Goal: Task Accomplishment & Management: Manage account settings

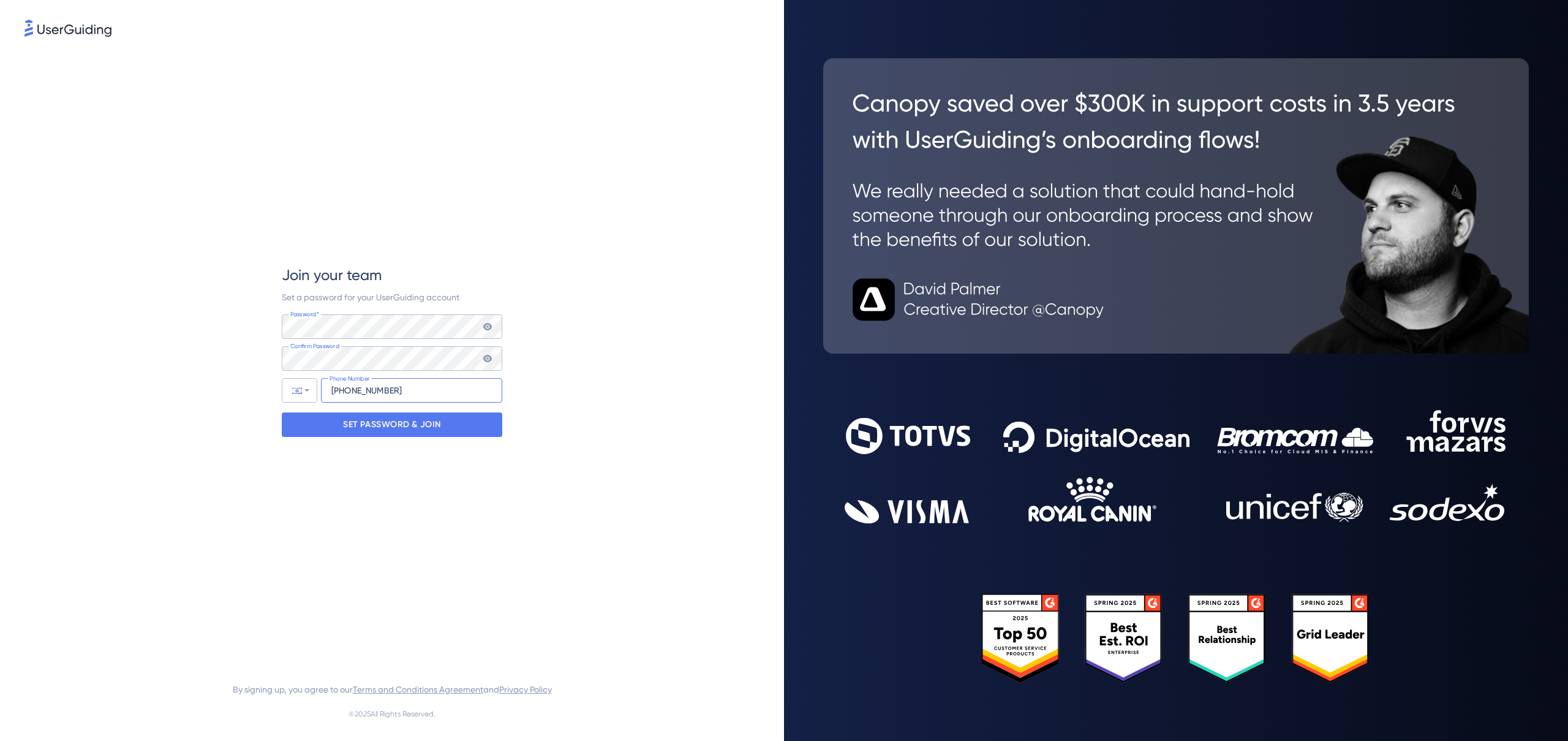
click at [351, 386] on input "[PHONE_NUMBER]" at bounding box center [412, 390] width 181 height 25
type input "[PHONE_NUMBER]"
click at [416, 427] on p "SET PASSWORD & JOIN" at bounding box center [392, 424] width 98 height 19
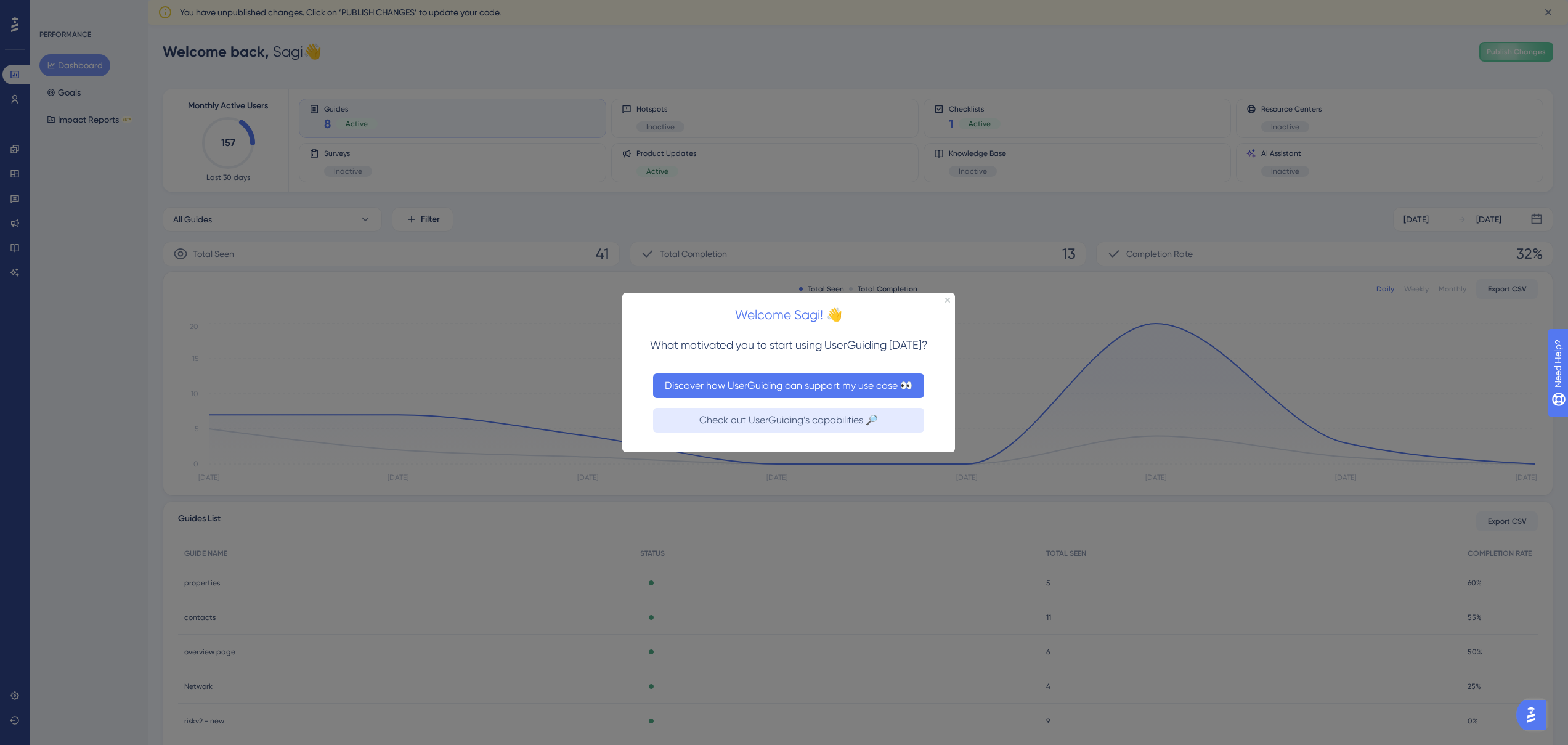
click at [747, 391] on button "Discover how UserGuiding can support my use case 👀" at bounding box center [789, 385] width 271 height 25
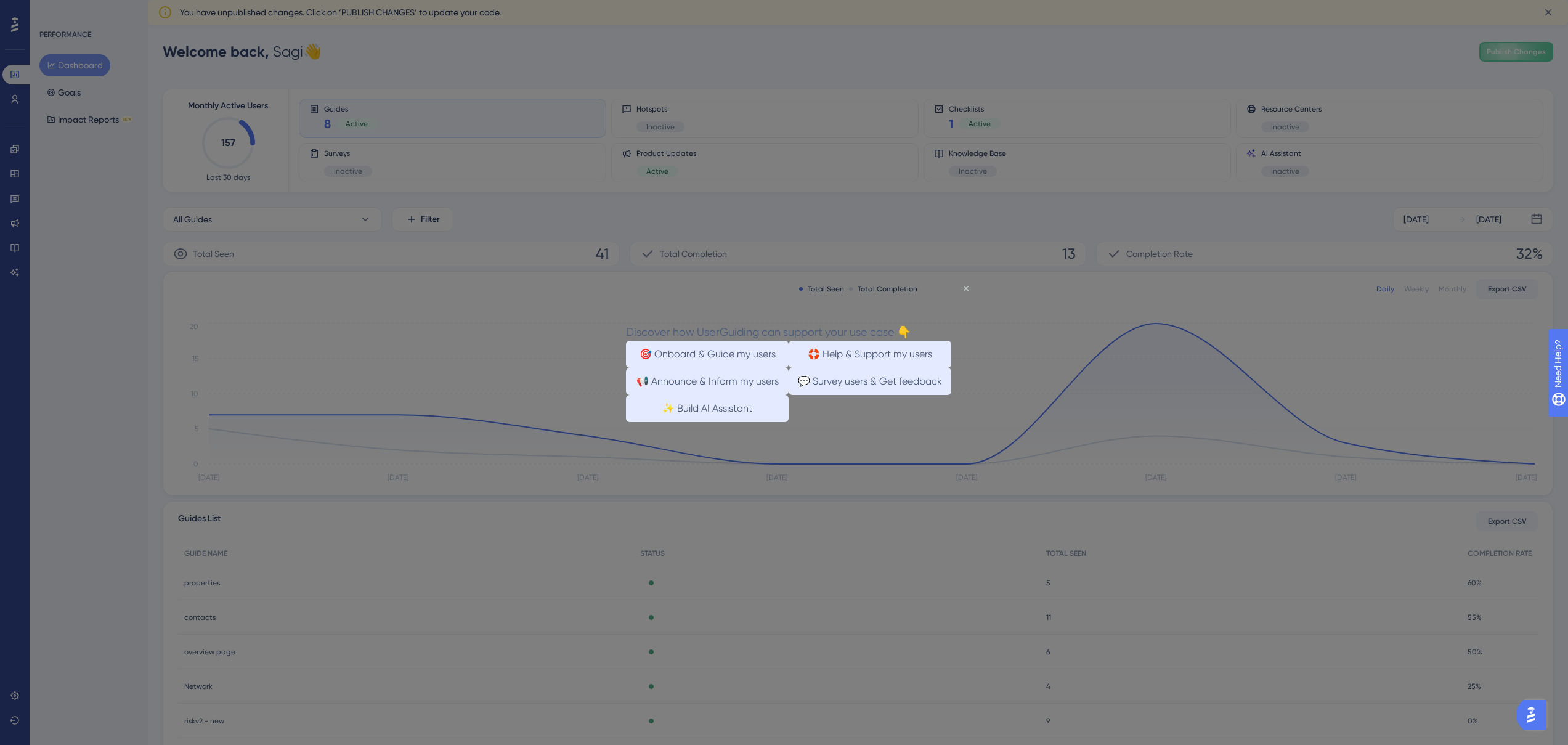
click at [852, 233] on div at bounding box center [784, 372] width 1568 height 745
click at [911, 322] on div "Discover how UserGuiding can support your use case 👇" at bounding box center [768, 331] width 285 height 18
click at [964, 286] on icon "Close Preview" at bounding box center [967, 288] width 5 height 5
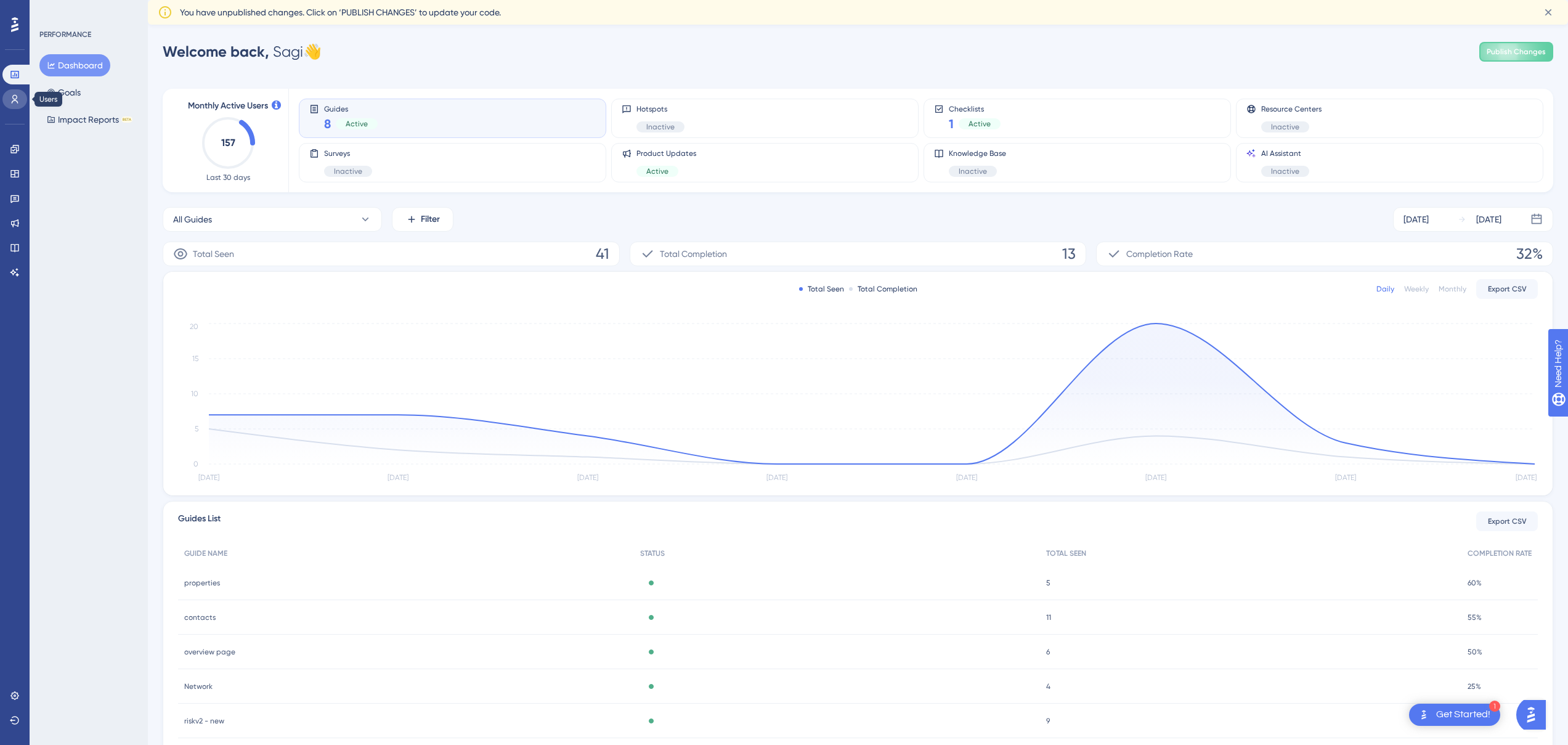
click at [20, 94] on link at bounding box center [15, 99] width 25 height 20
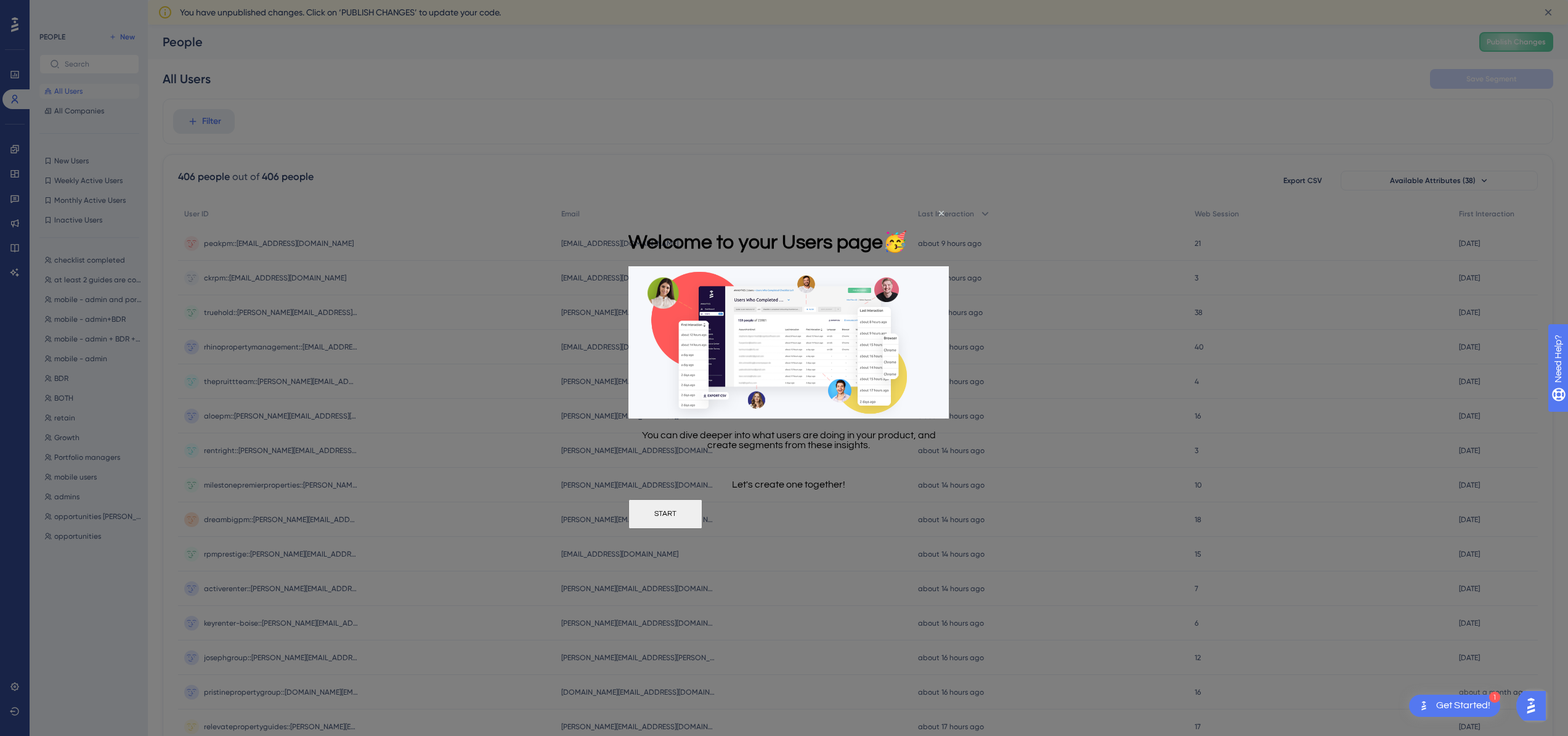
click at [908, 229] on h1 "Welcome to your Users page 🥳" at bounding box center [768, 241] width 279 height 23
click at [942, 213] on icon "Close Preview" at bounding box center [942, 212] width 5 height 5
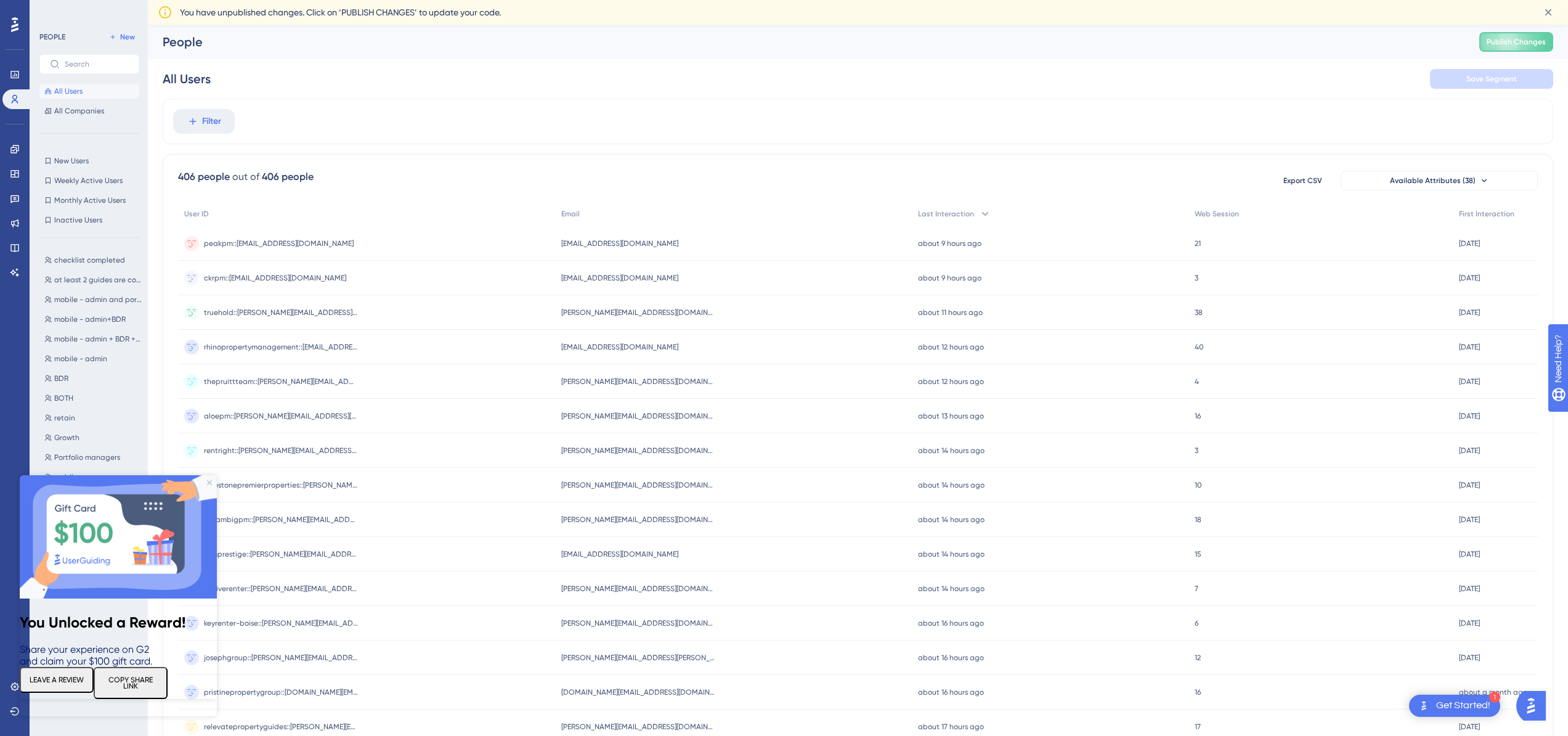
click at [158, 693] on button "COPY SHARE LINK" at bounding box center [130, 683] width 74 height 32
drag, startPoint x: 211, startPoint y: 482, endPoint x: 140, endPoint y: 1055, distance: 577.4
click at [211, 482] on icon "Close Preview" at bounding box center [209, 482] width 5 height 5
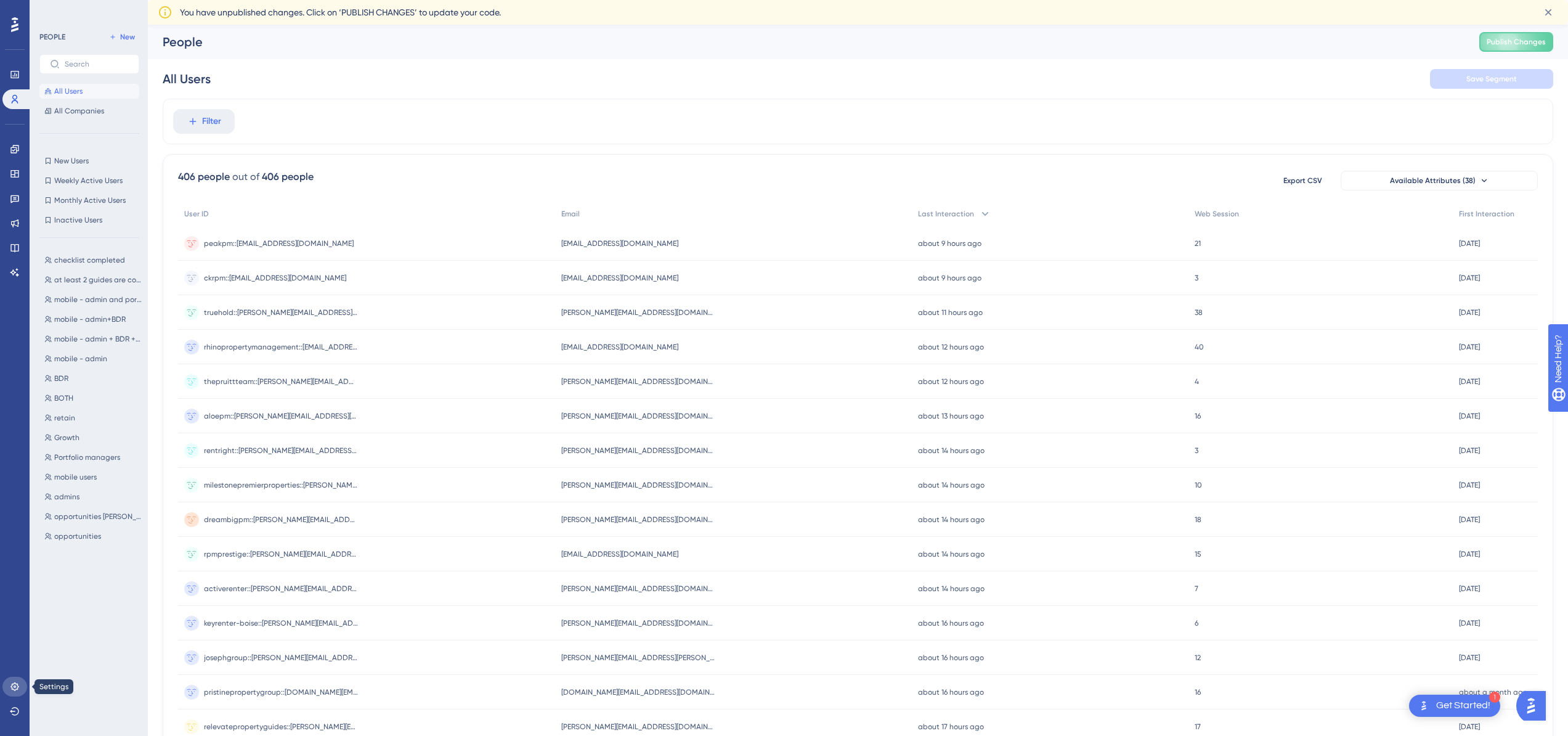
click at [19, 684] on icon at bounding box center [15, 687] width 10 height 10
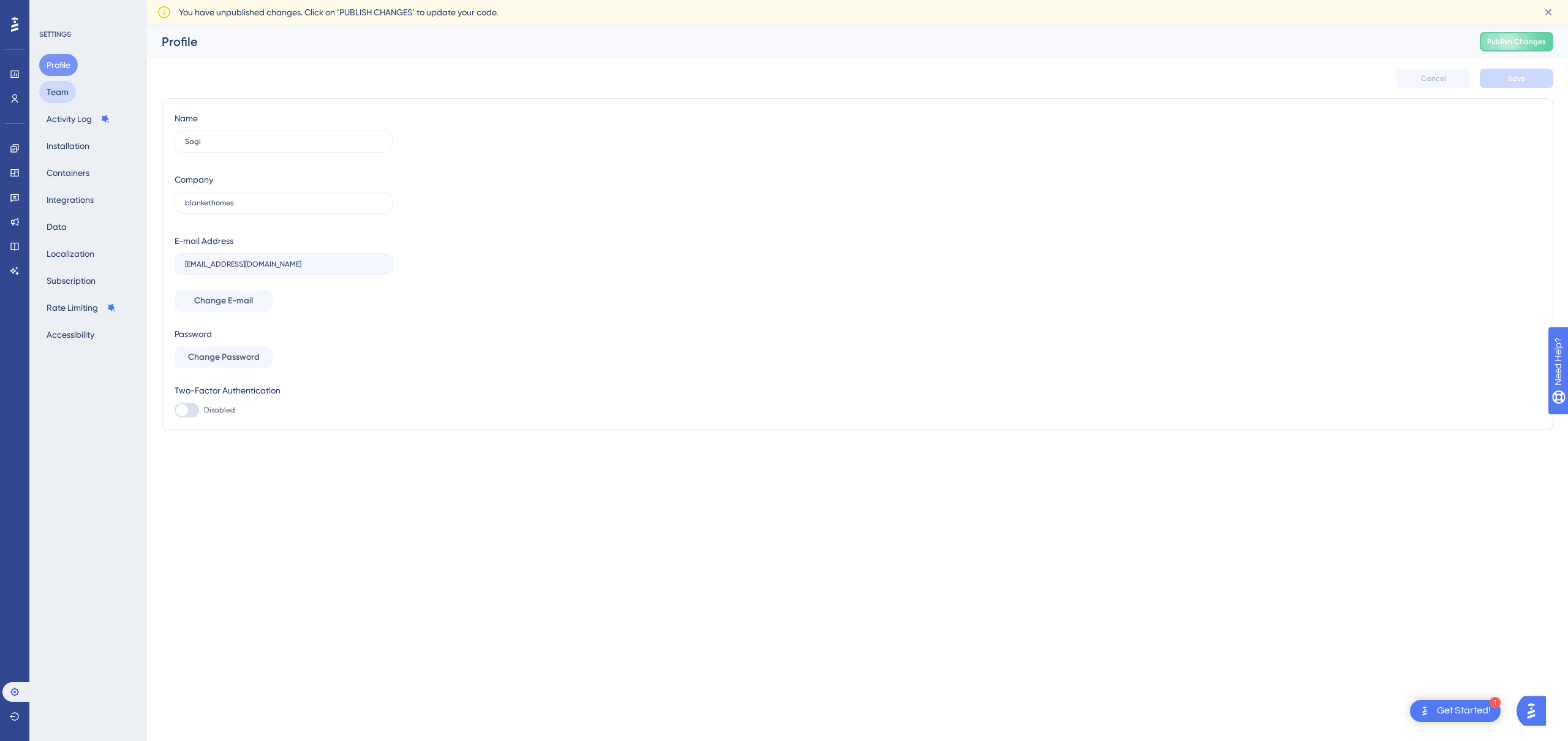
click at [71, 89] on button "Team" at bounding box center [57, 92] width 36 height 22
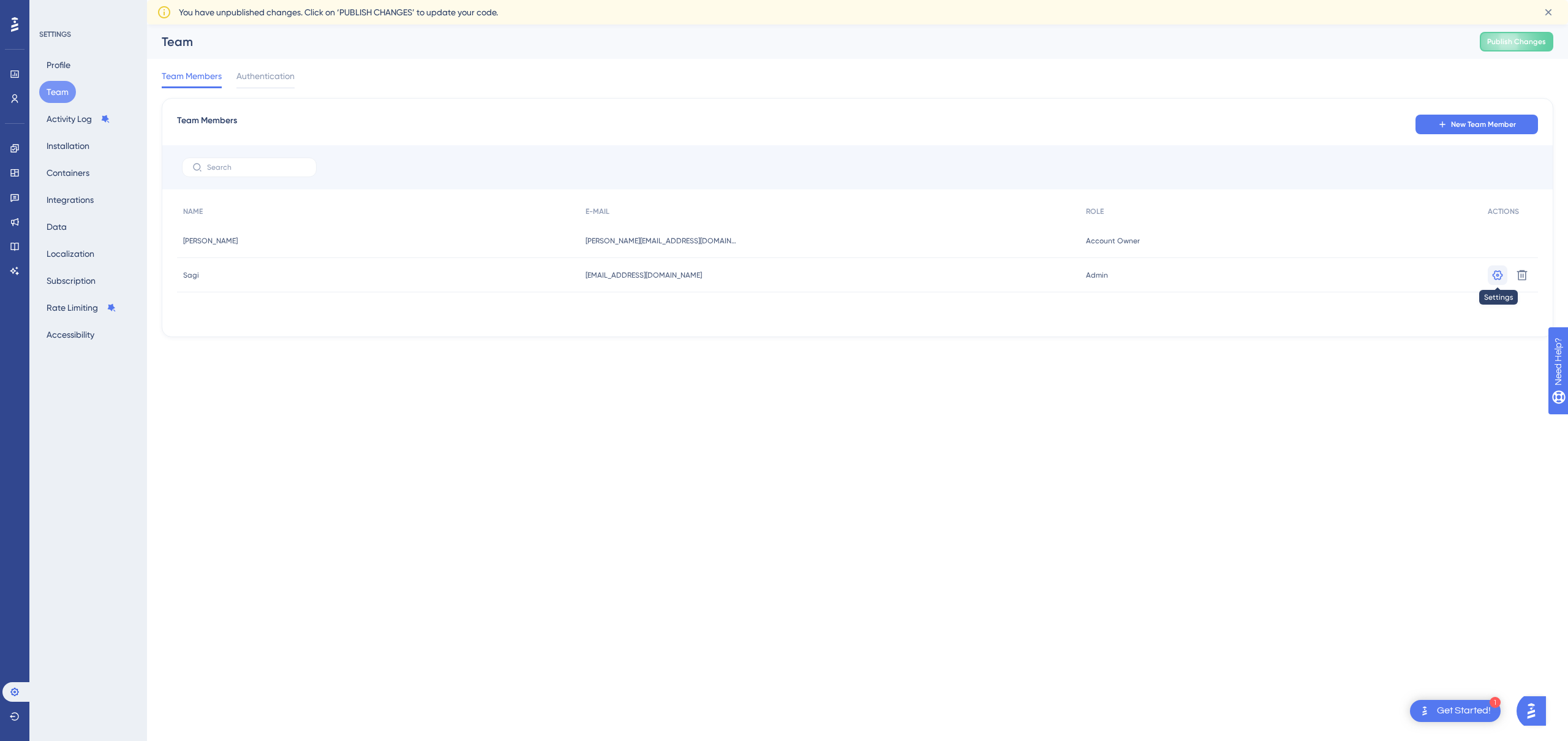
click at [1492, 273] on icon at bounding box center [1498, 275] width 12 height 12
click at [1495, 275] on icon at bounding box center [1498, 275] width 12 height 12
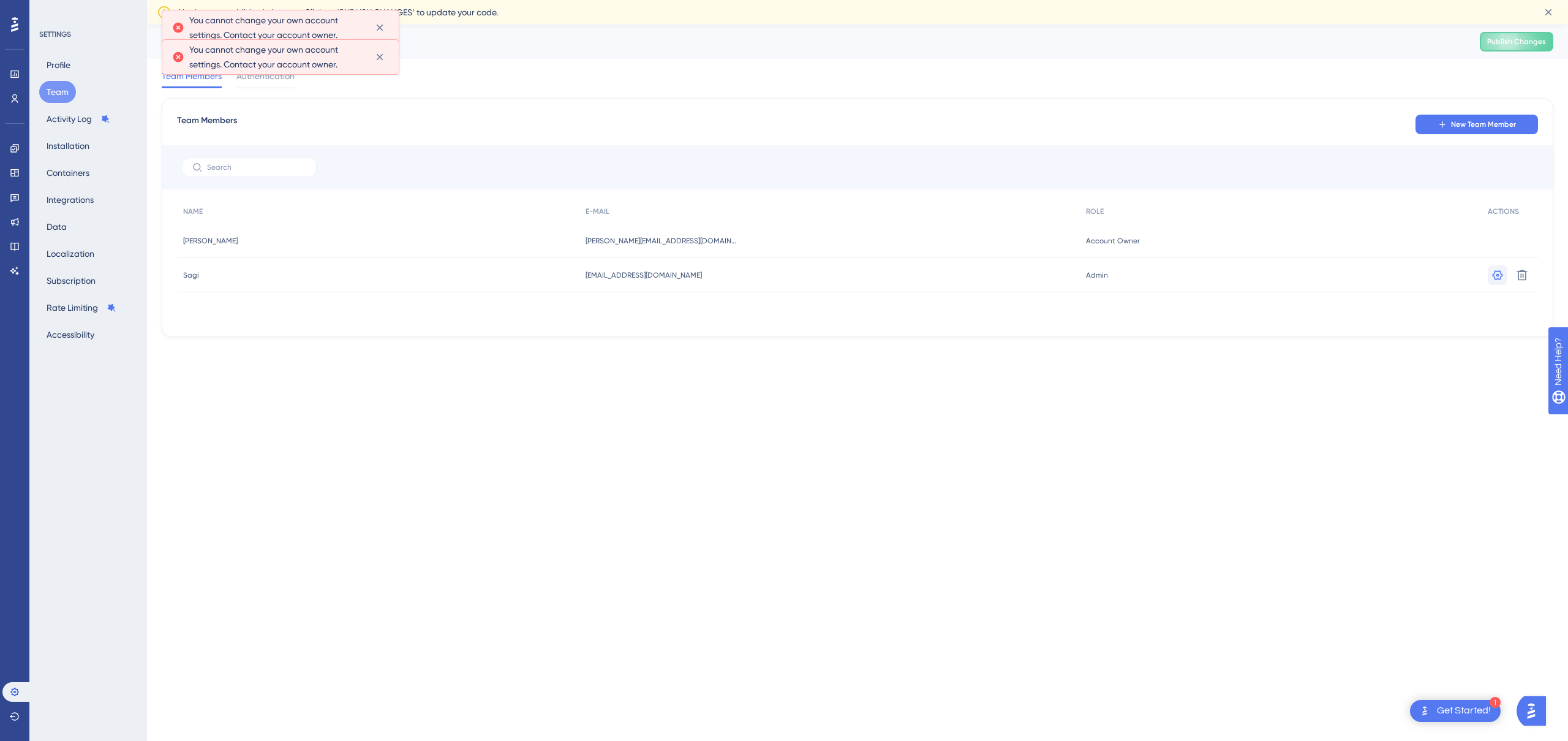
click at [1494, 276] on icon at bounding box center [1498, 275] width 12 height 12
click at [1494, 275] on icon at bounding box center [1497, 275] width 10 height 10
click at [373, 20] on button at bounding box center [379, 27] width 19 height 19
click at [381, 34] on button at bounding box center [379, 27] width 19 height 19
click at [381, 33] on button at bounding box center [379, 27] width 19 height 19
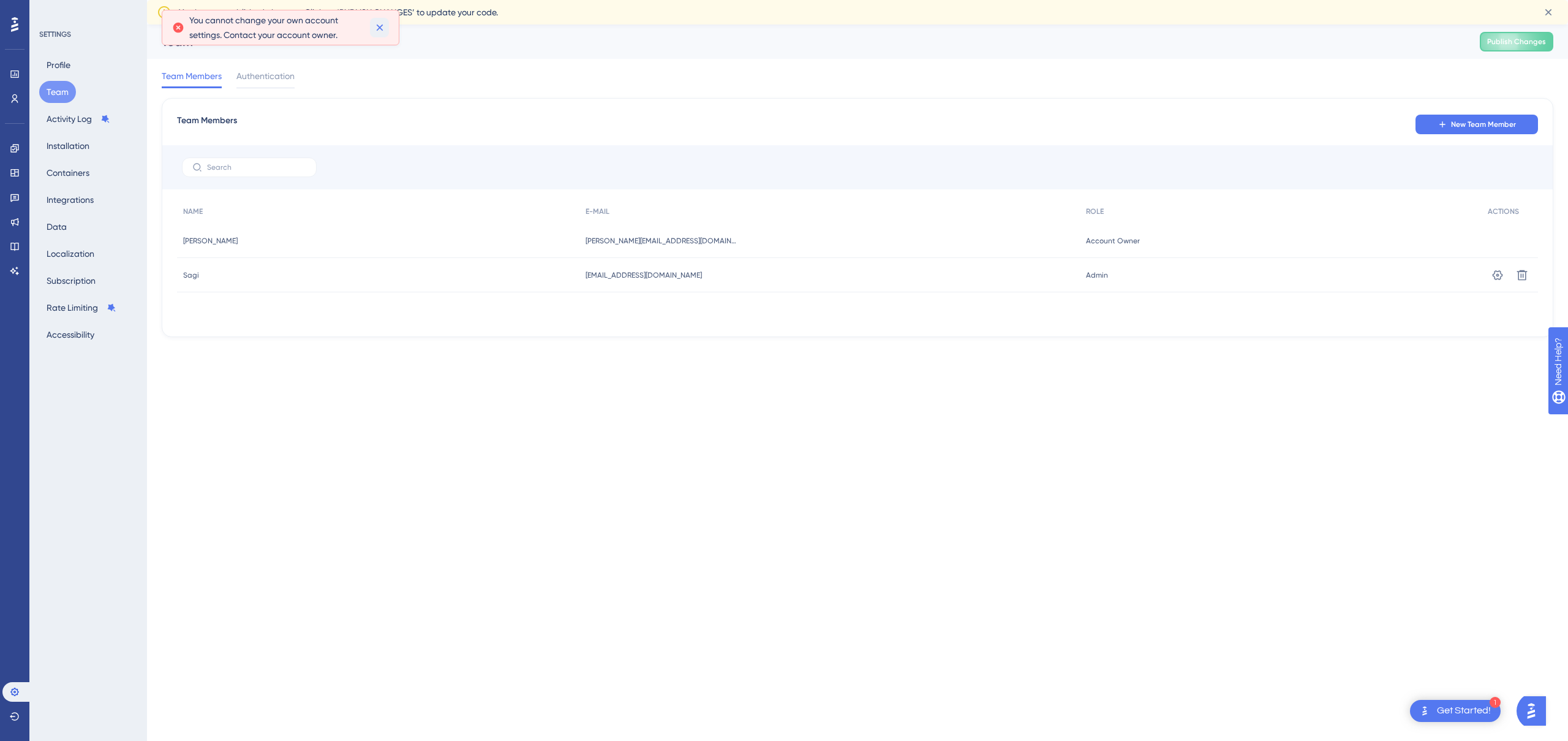
click at [380, 31] on icon at bounding box center [380, 28] width 12 height 12
click at [485, 83] on div "Team Members Authentication" at bounding box center [858, 78] width 1392 height 40
click at [251, 78] on span "Authentication" at bounding box center [265, 75] width 58 height 15
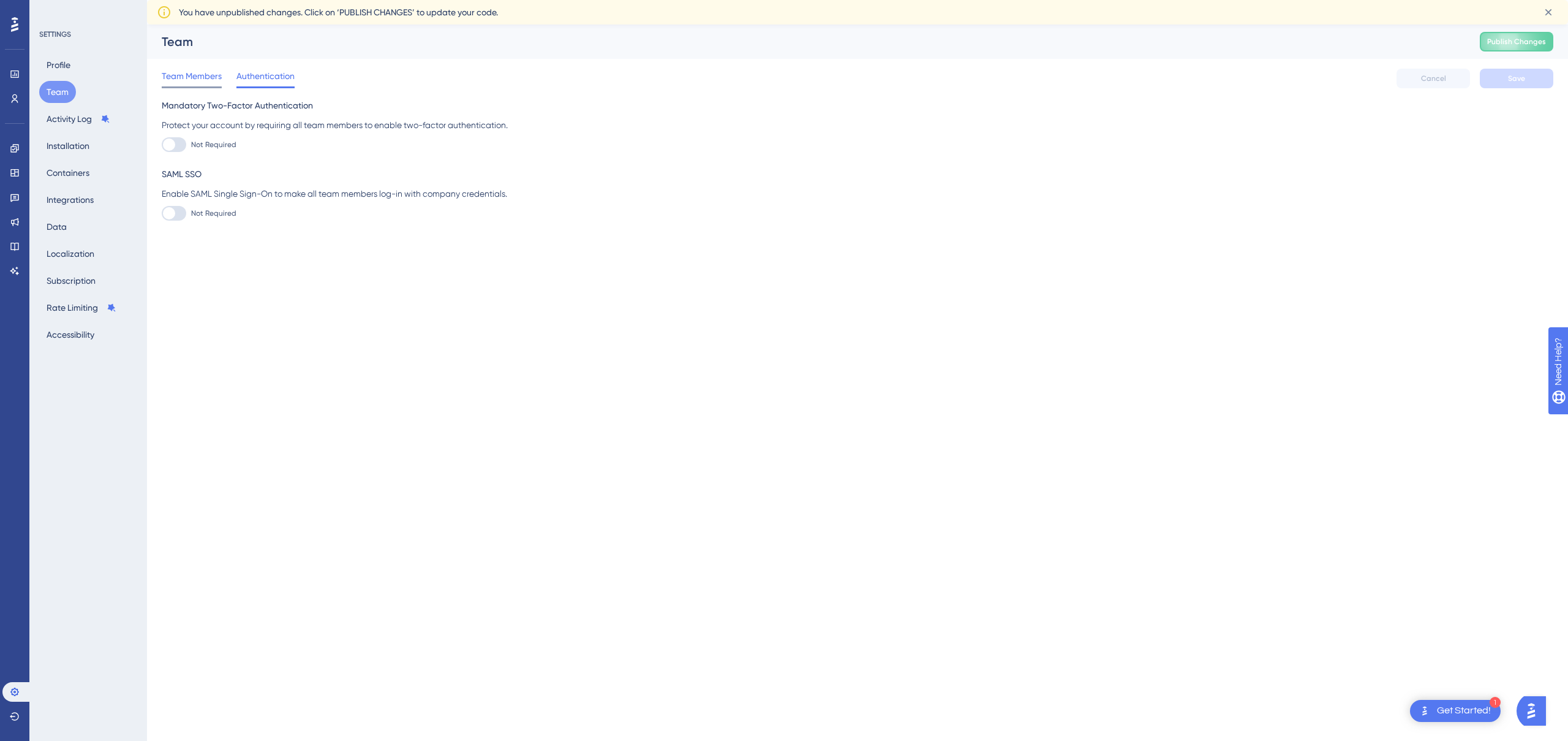
click at [202, 77] on span "Team Members" at bounding box center [192, 75] width 60 height 15
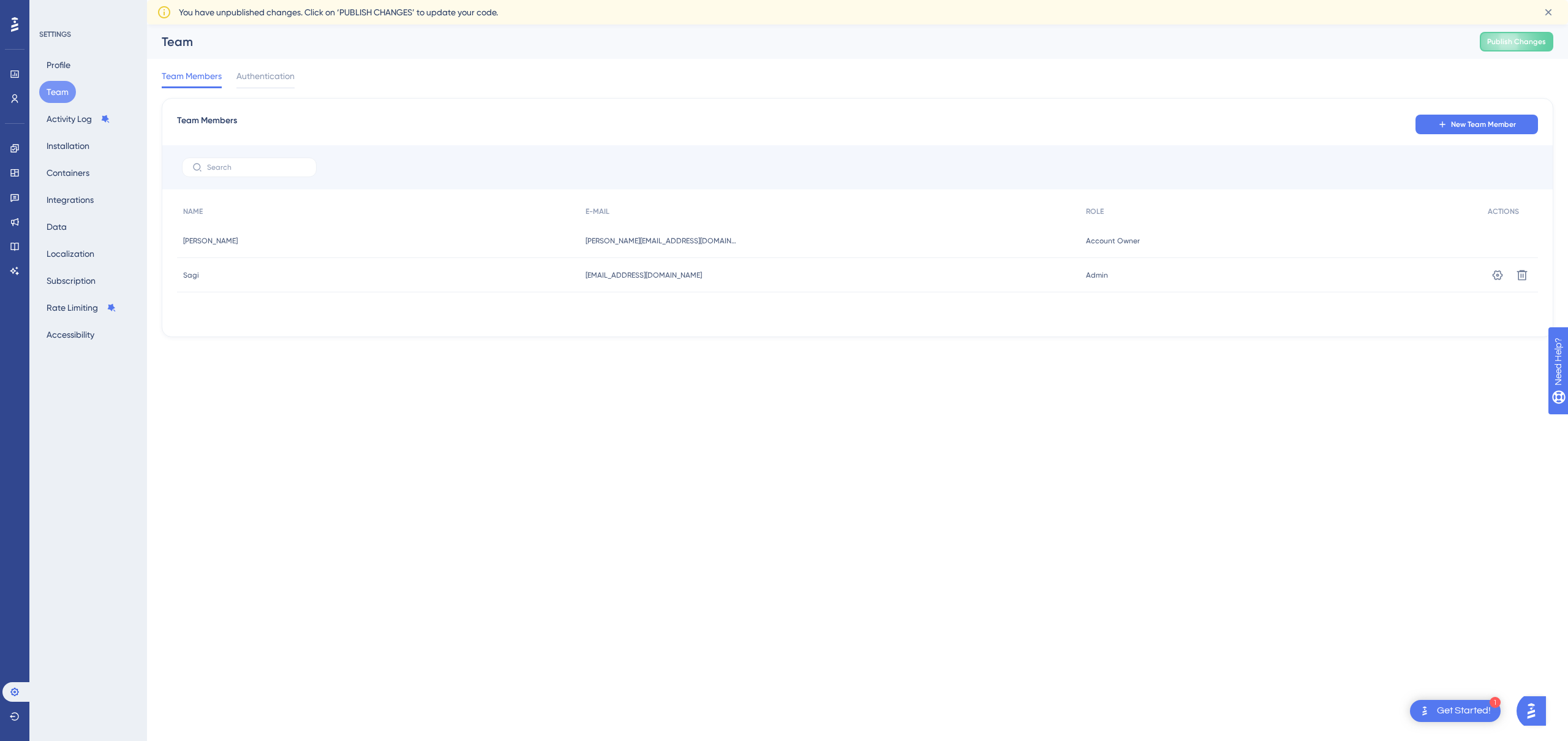
click at [1438, 706] on div "Get Started!" at bounding box center [1464, 711] width 54 height 13
click at [1479, 439] on icon "Close Checklist" at bounding box center [1481, 438] width 15 height 15
click at [58, 116] on button "Activity Log" at bounding box center [78, 119] width 78 height 22
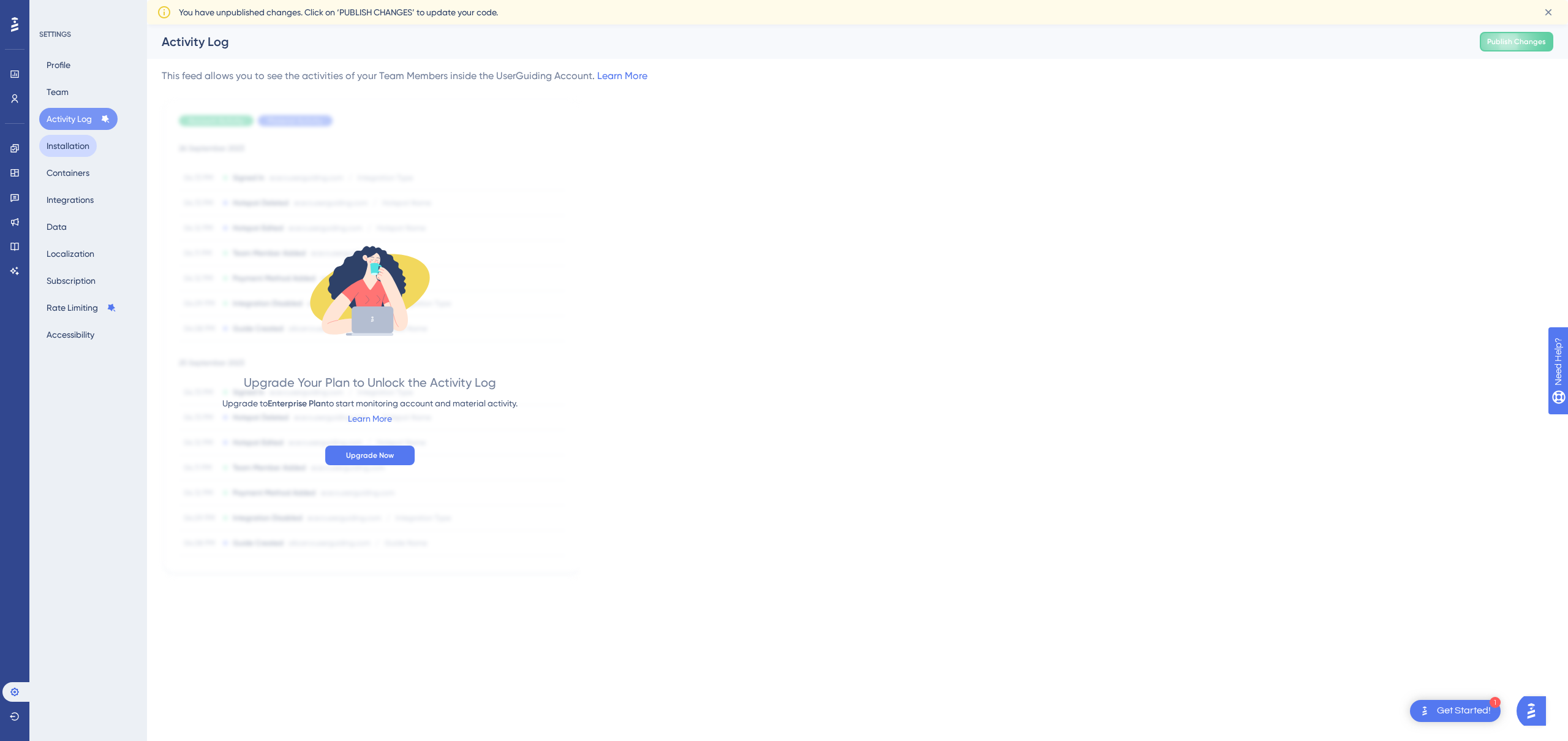
click at [76, 142] on button "Installation" at bounding box center [68, 146] width 57 height 22
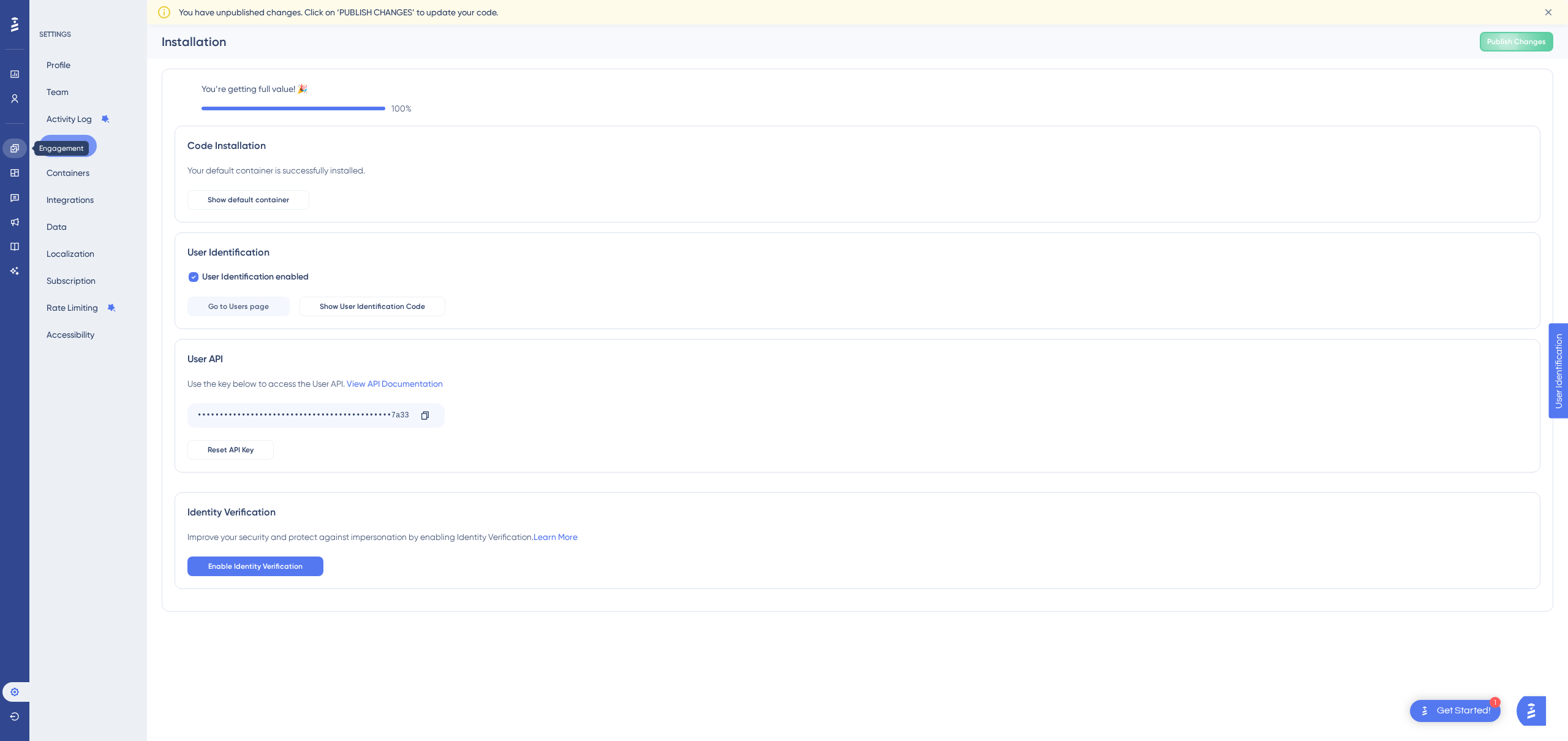
click at [16, 152] on icon at bounding box center [14, 148] width 8 height 8
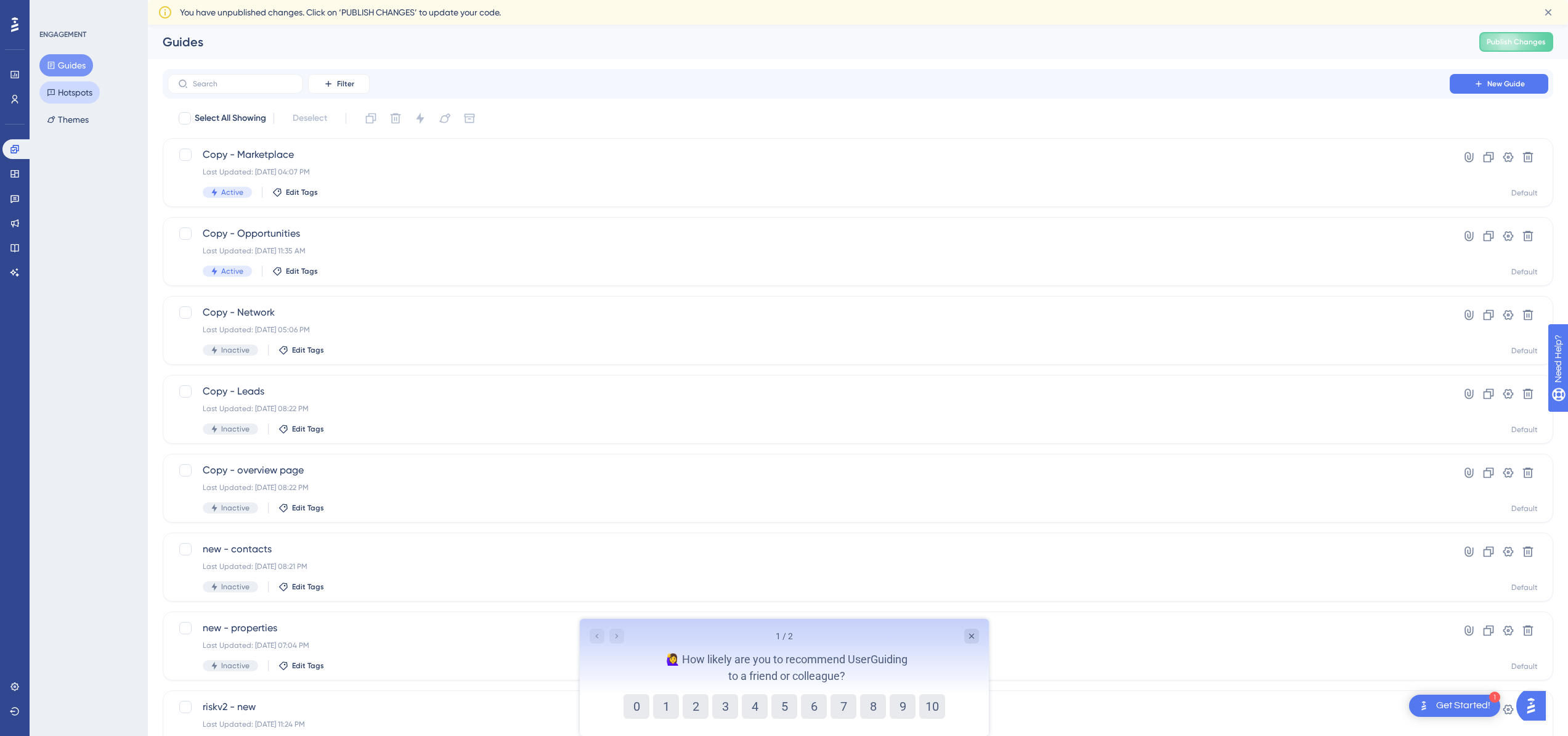
click at [80, 87] on button "Hotspots" at bounding box center [69, 92] width 60 height 22
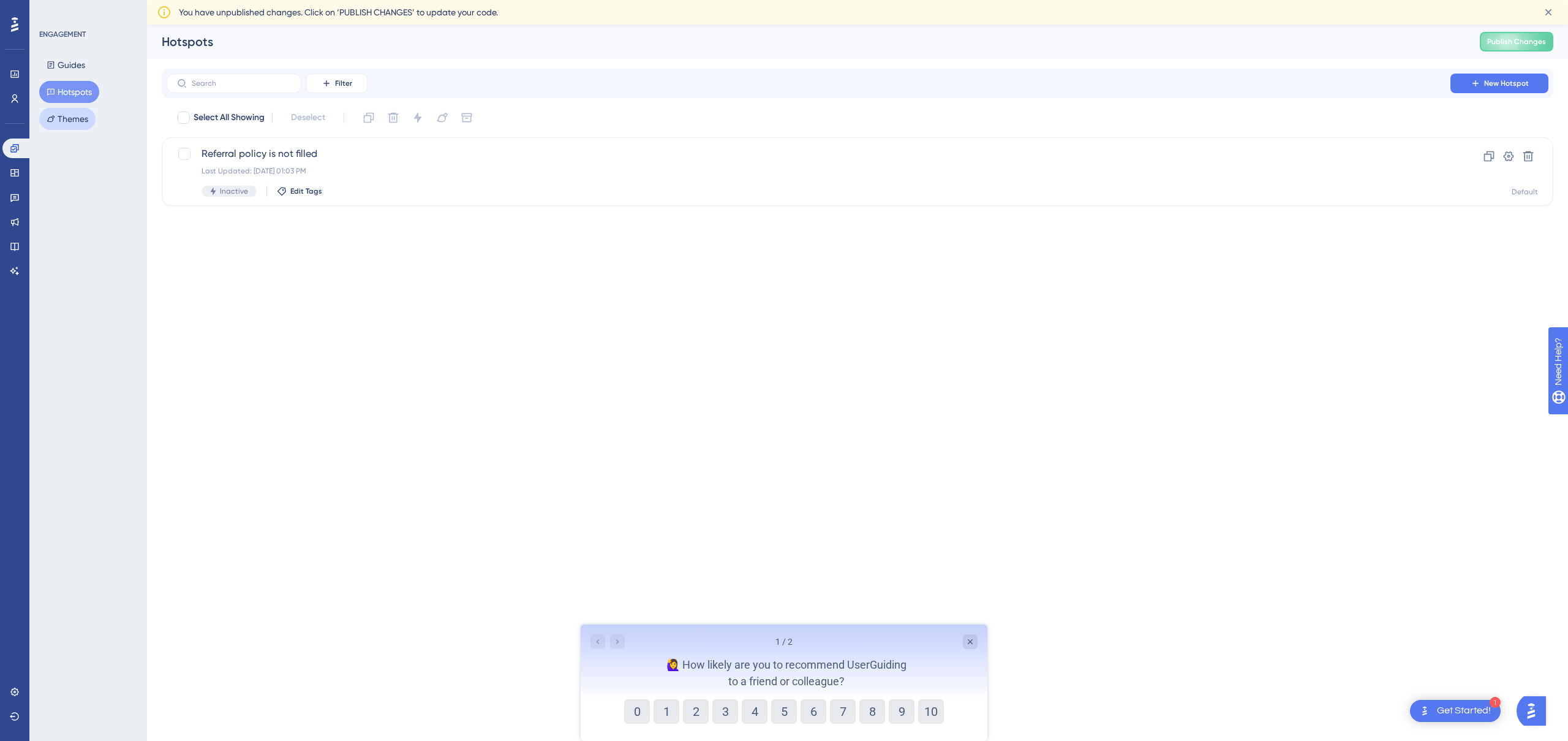
click at [61, 112] on button "Themes" at bounding box center [67, 119] width 57 height 22
click at [62, 52] on div "ENGAGEMENT Guides Hotspots Themes" at bounding box center [89, 80] width 99 height 101
click at [66, 62] on button "Guides" at bounding box center [66, 65] width 54 height 22
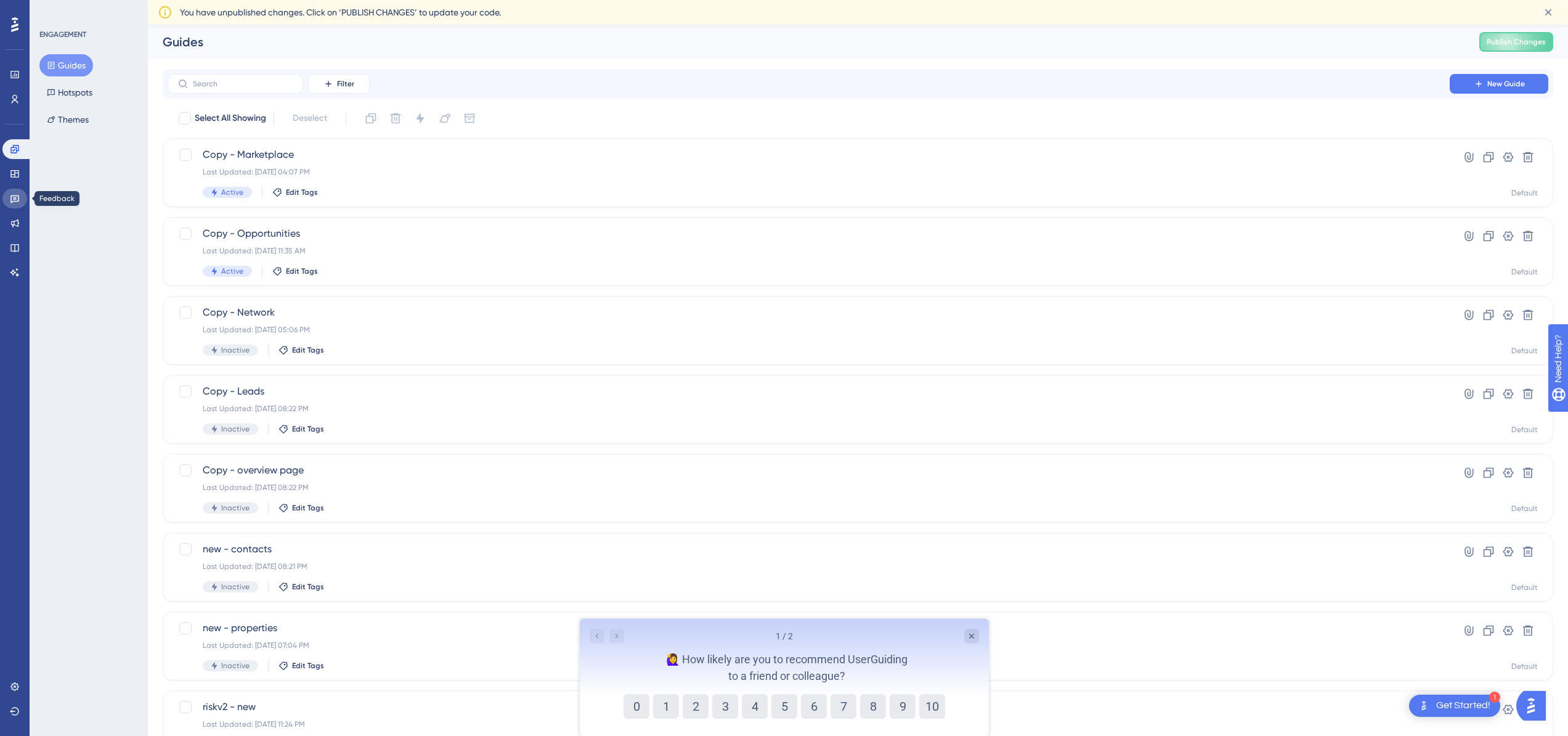
click at [17, 201] on icon at bounding box center [15, 198] width 10 height 10
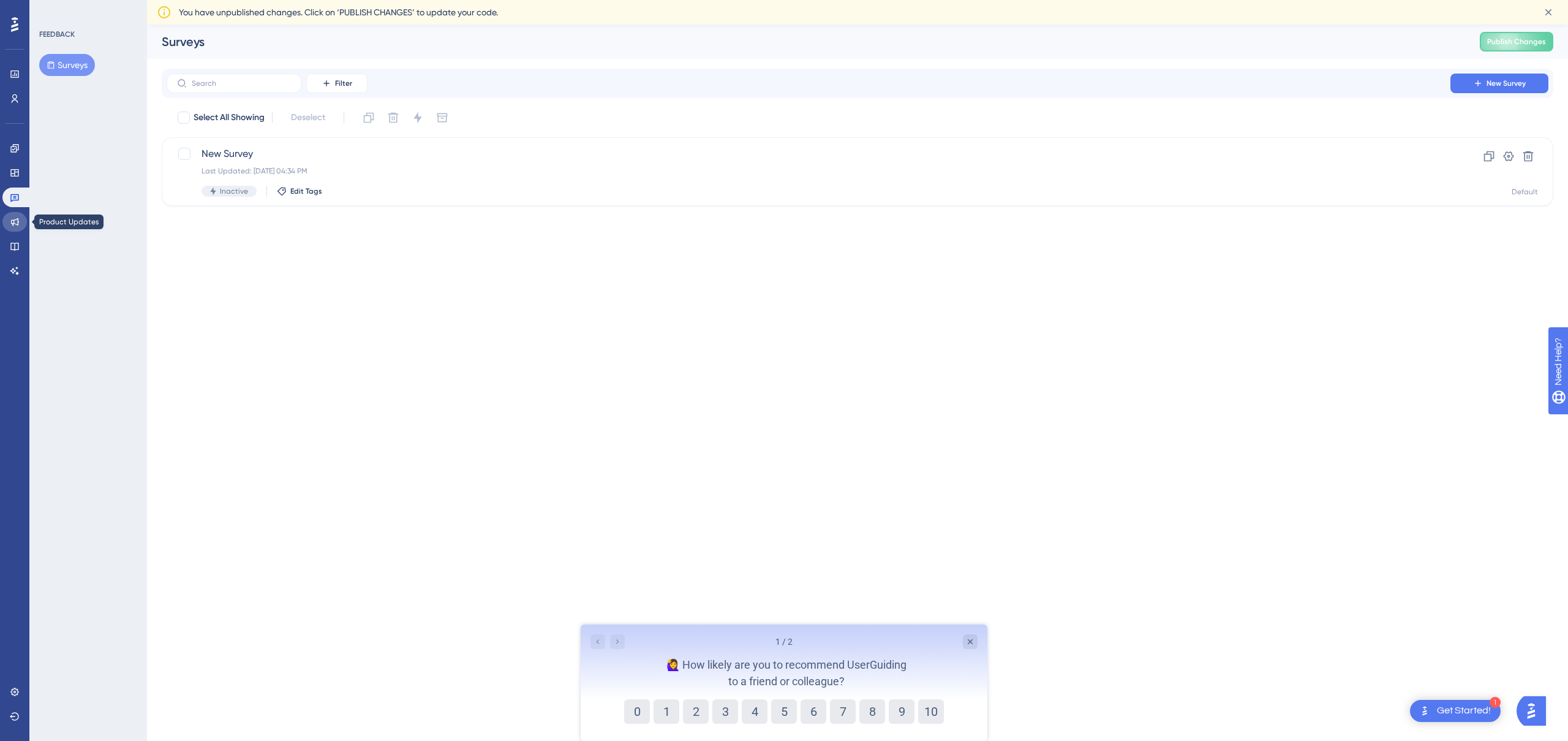
click at [14, 220] on icon at bounding box center [15, 222] width 8 height 8
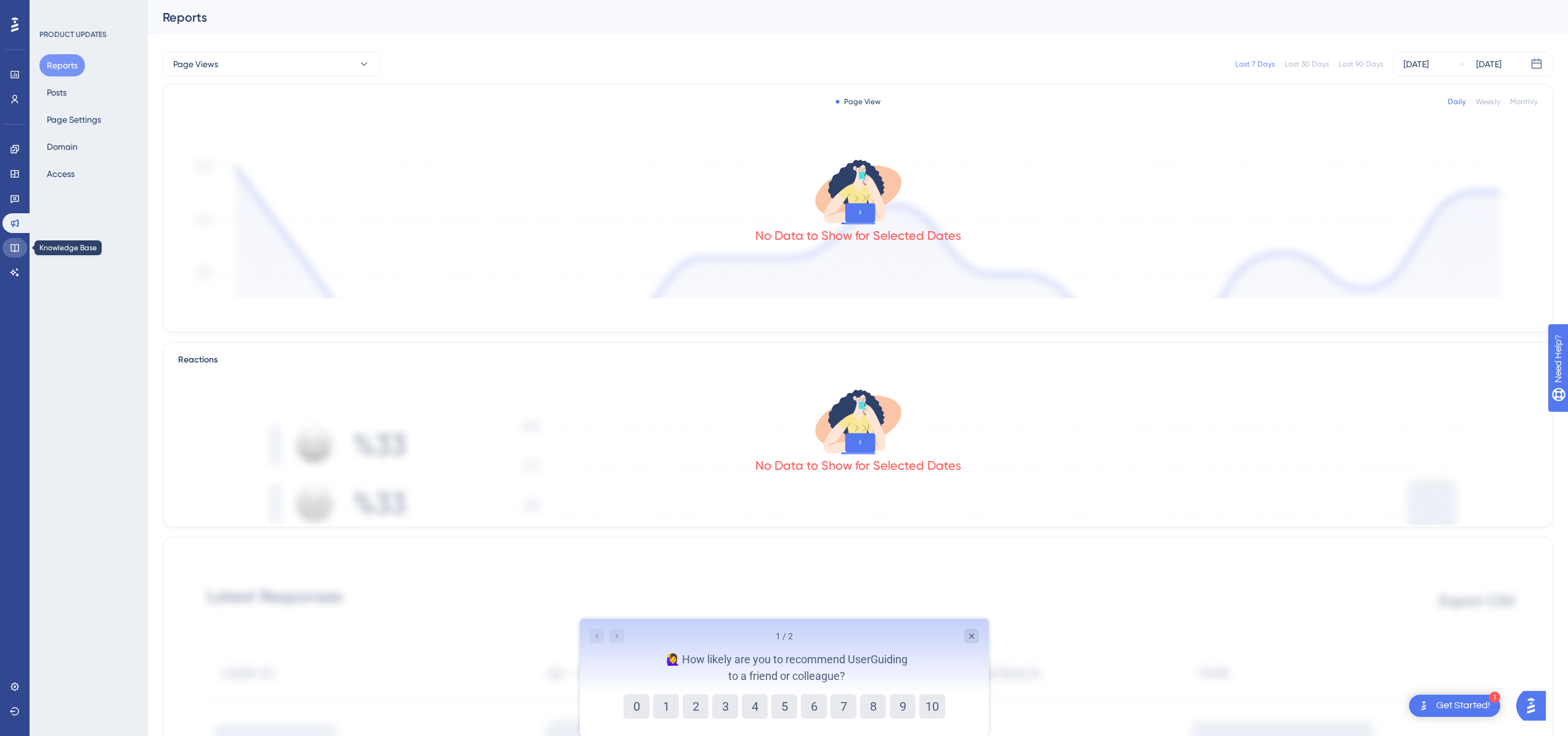
click at [16, 245] on icon at bounding box center [15, 247] width 10 height 10
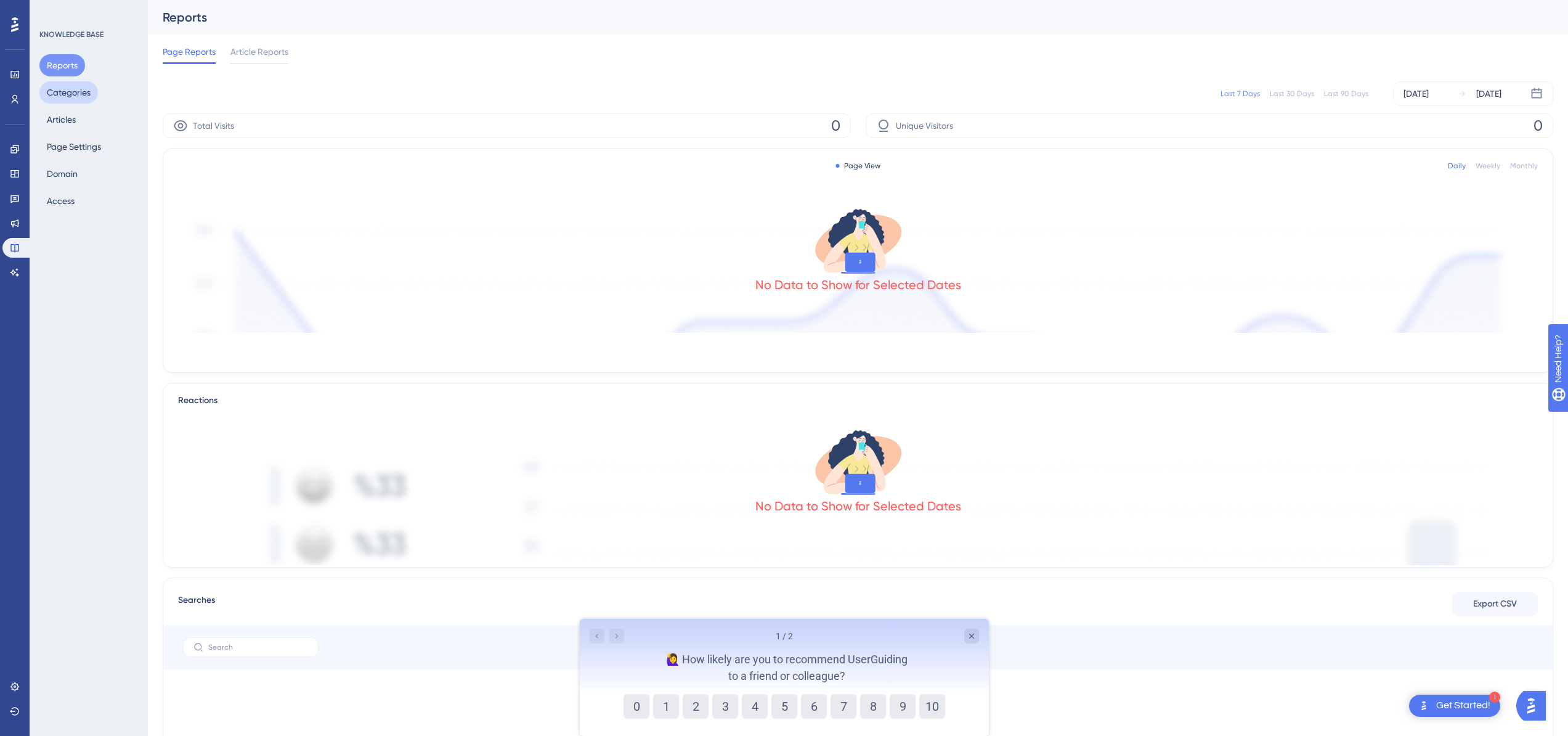
click at [72, 99] on button "Categories" at bounding box center [69, 92] width 59 height 22
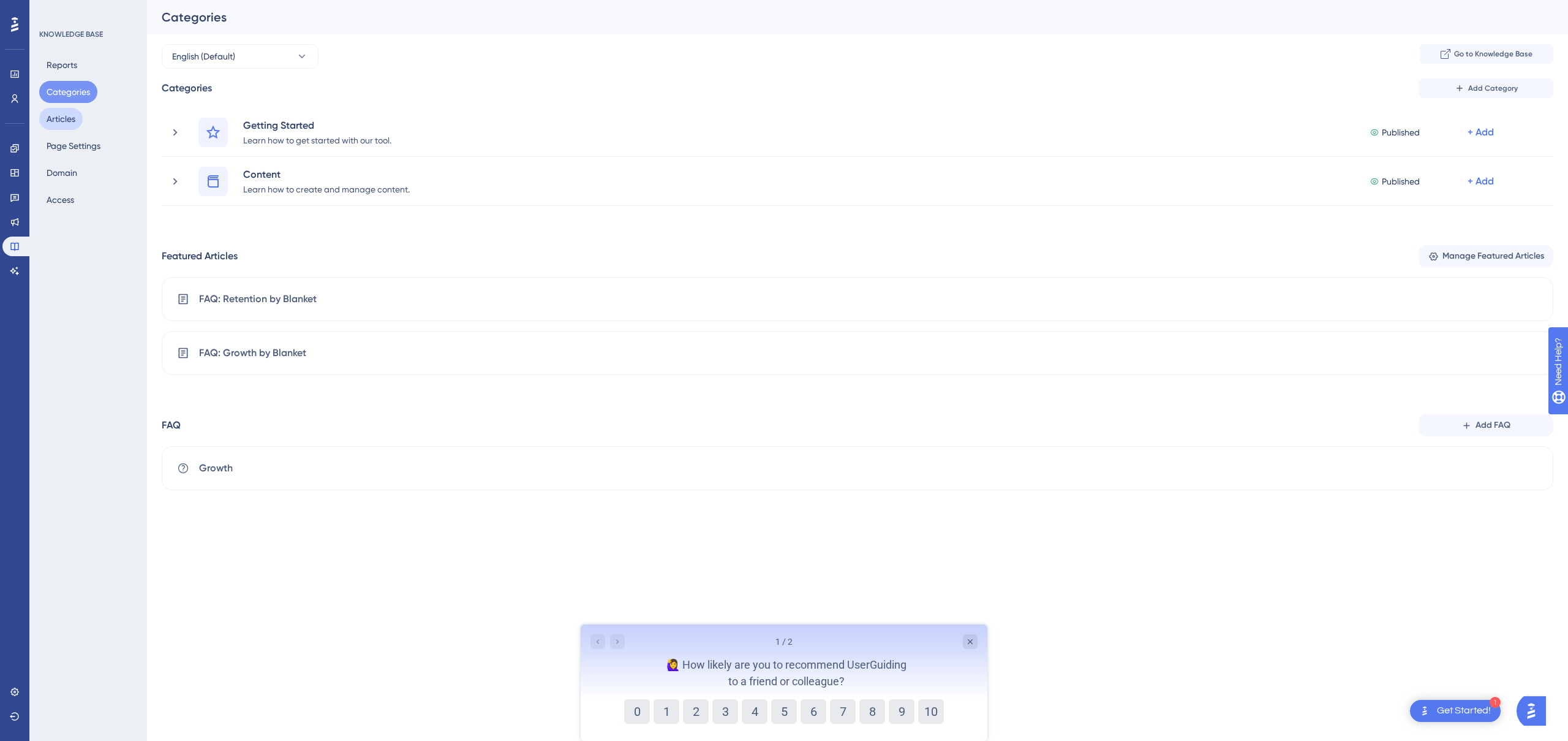
click at [56, 121] on button "Articles" at bounding box center [61, 119] width 43 height 22
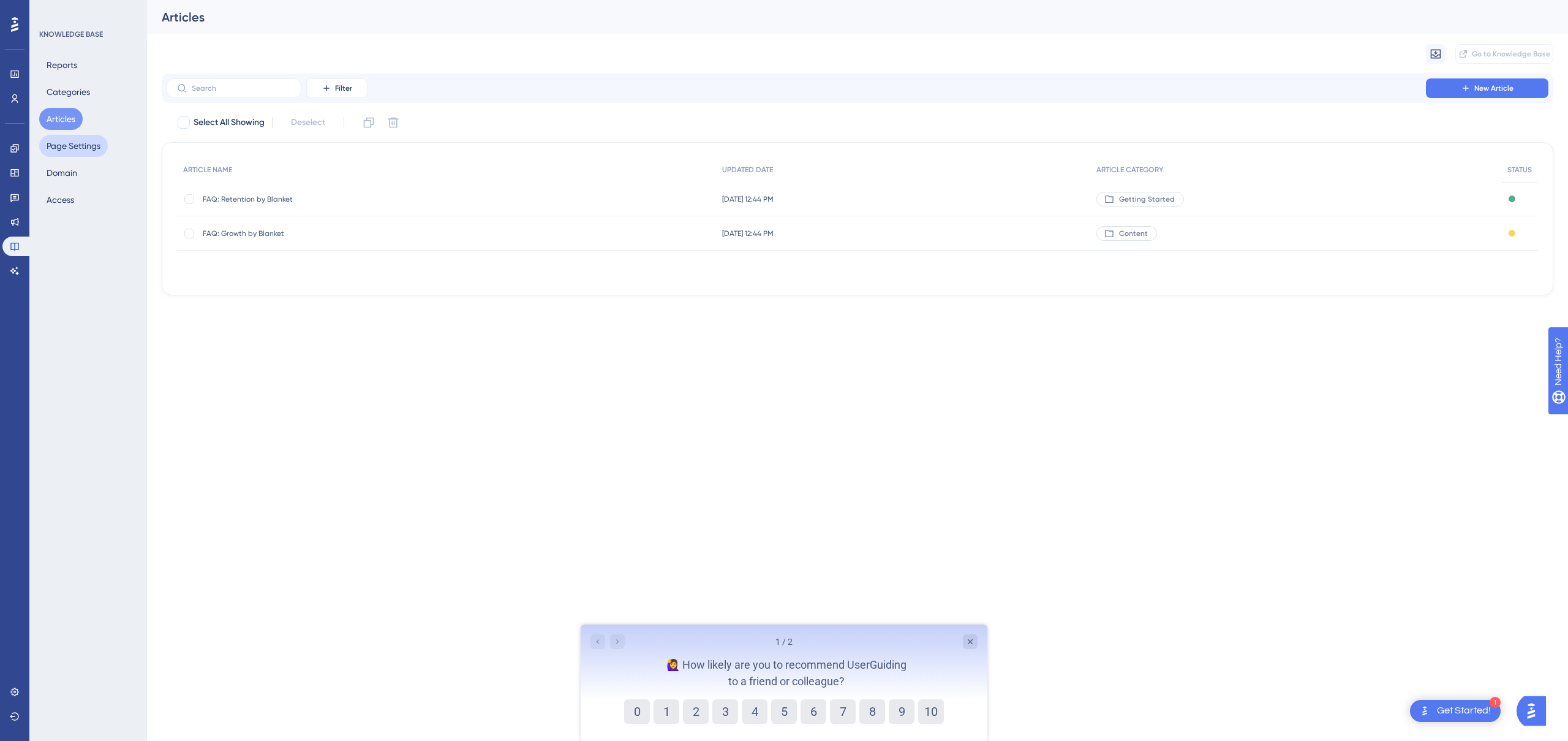
click at [62, 149] on button "Page Settings" at bounding box center [74, 146] width 68 height 22
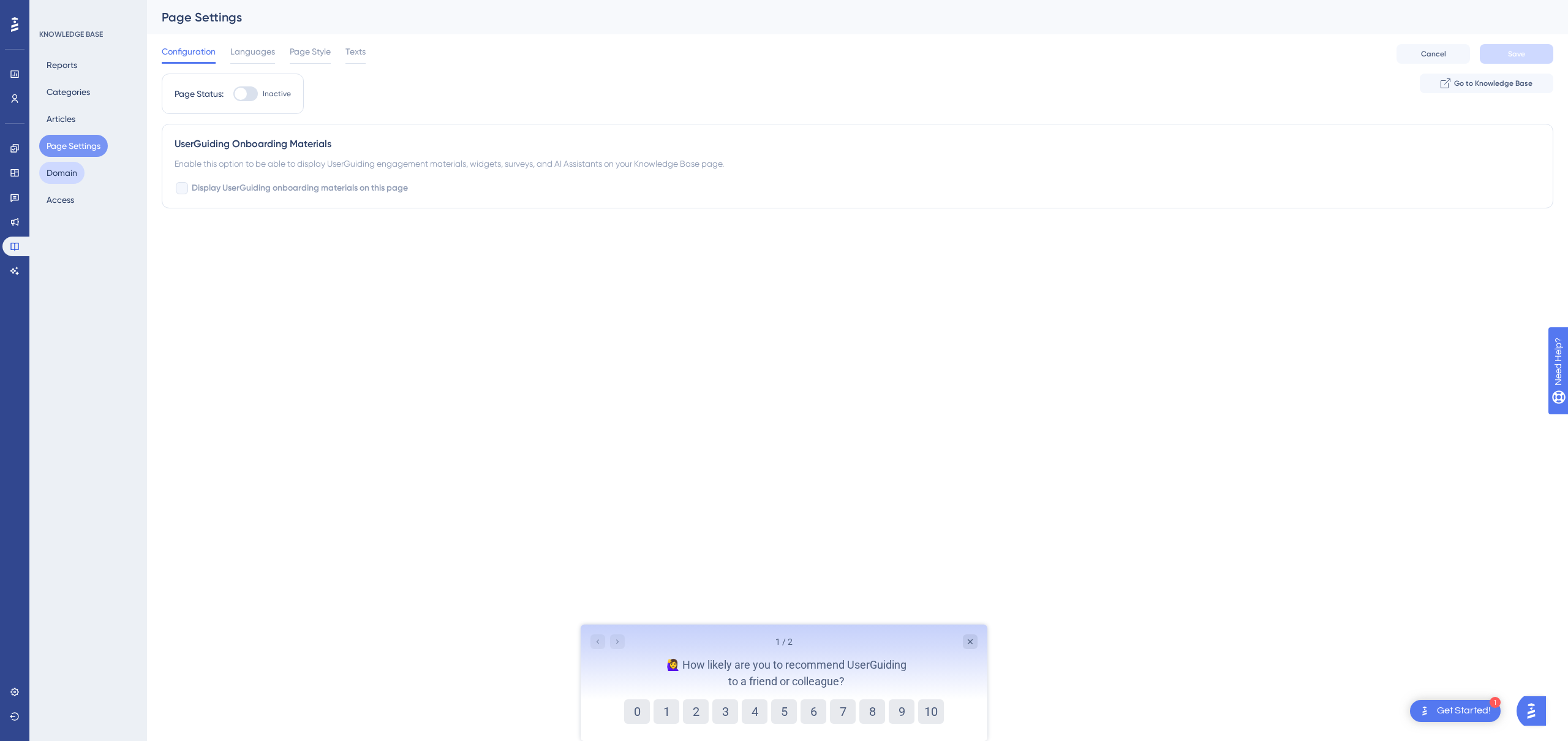
click at [78, 167] on button "Domain" at bounding box center [62, 173] width 45 height 22
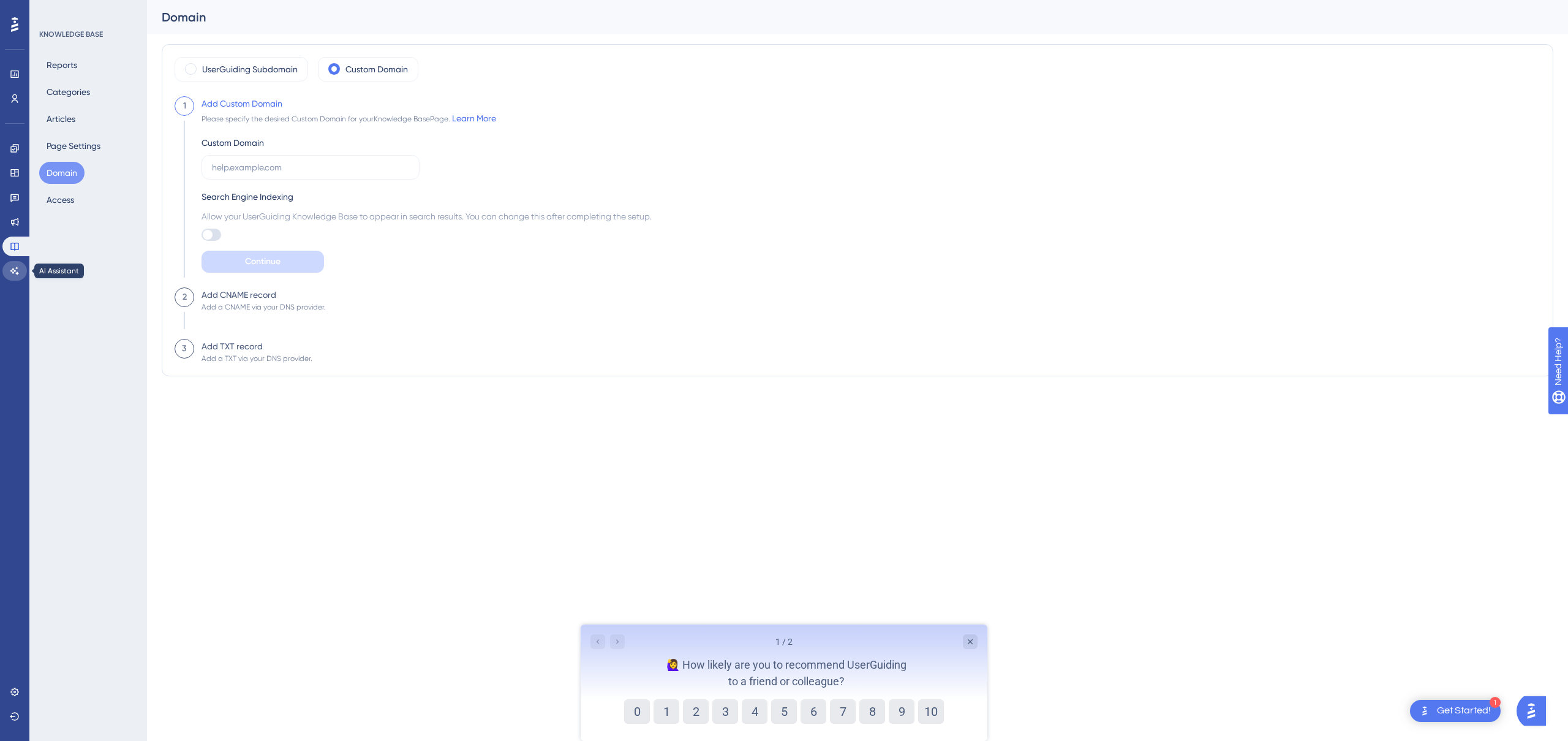
click at [21, 262] on link at bounding box center [15, 271] width 25 height 19
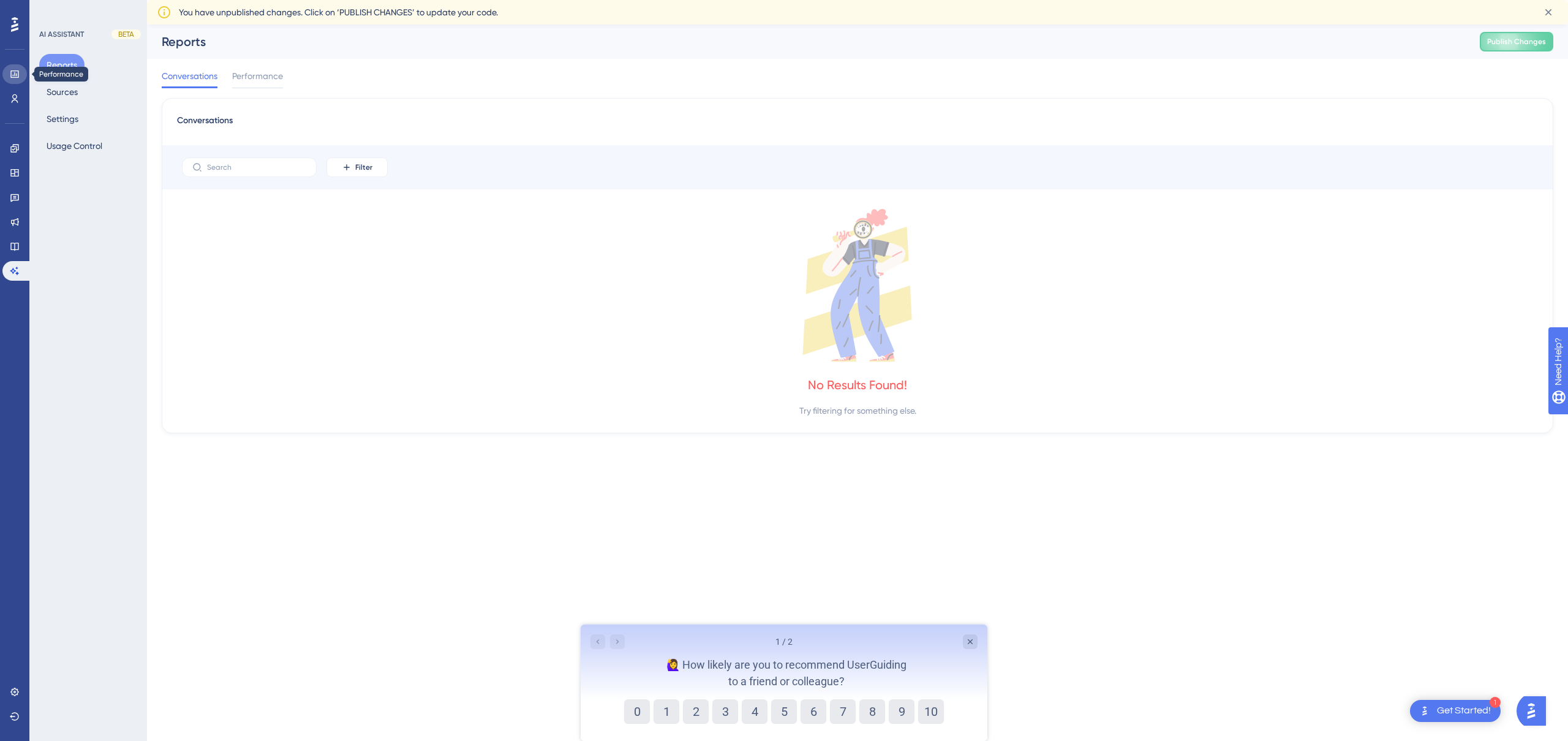
drag, startPoint x: 7, startPoint y: 76, endPoint x: 20, endPoint y: 71, distance: 13.9
click at [7, 76] on link at bounding box center [15, 74] width 25 height 19
